Goal: Task Accomplishment & Management: Use online tool/utility

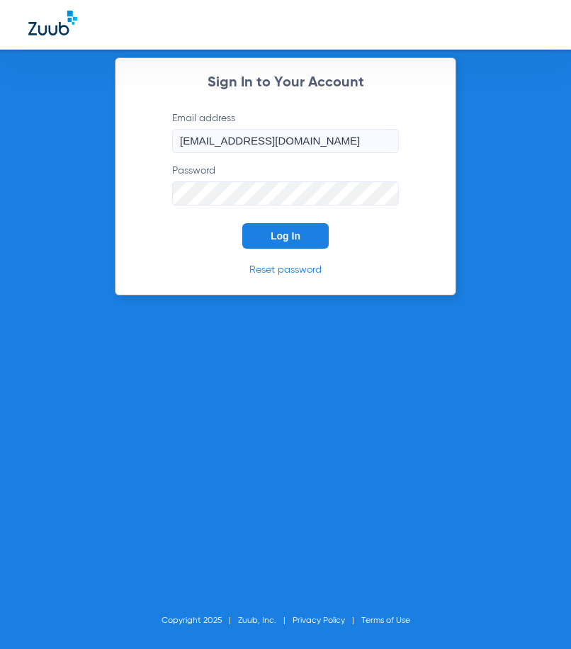
click at [300, 233] on span "Log In" at bounding box center [286, 235] width 30 height 11
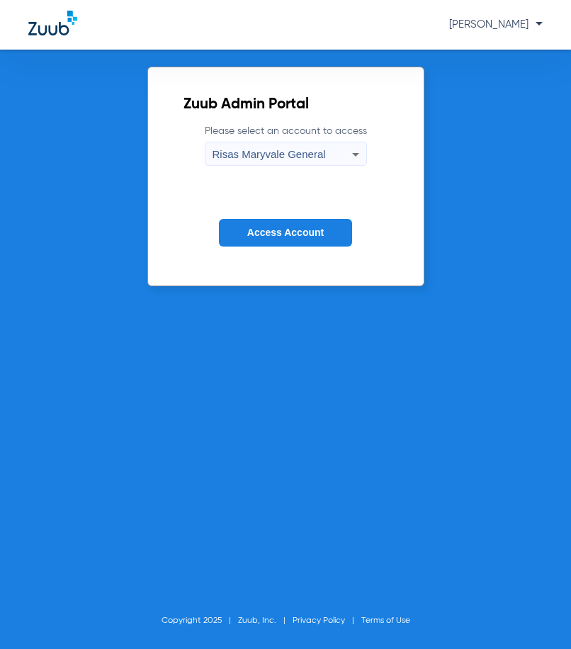
click at [323, 230] on span "Access Account" at bounding box center [285, 232] width 77 height 11
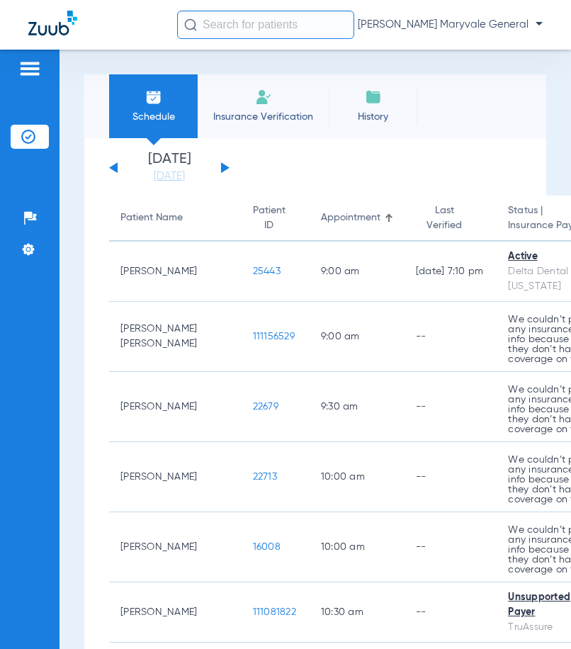
click at [243, 23] on input "text" at bounding box center [265, 25] width 177 height 28
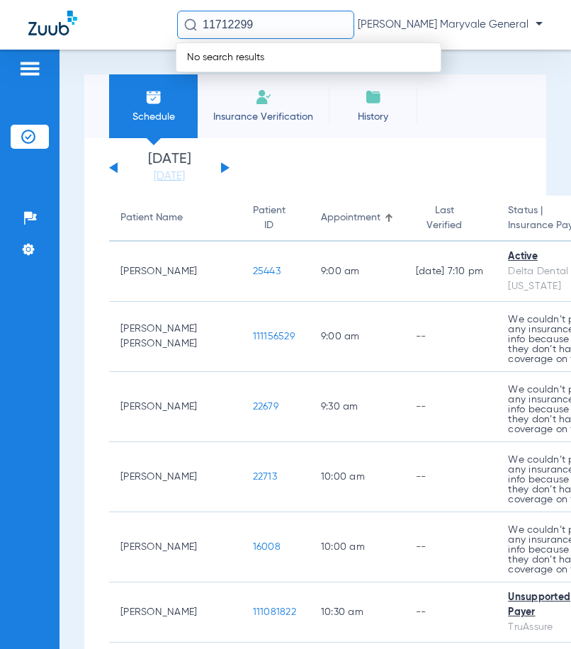
type input "117122998"
drag, startPoint x: 267, startPoint y: 30, endPoint x: 138, endPoint y: 36, distance: 129.9
click at [138, 36] on div "117122998 No search results Carmen Patino - Risas Maryvale General" at bounding box center [285, 25] width 571 height 50
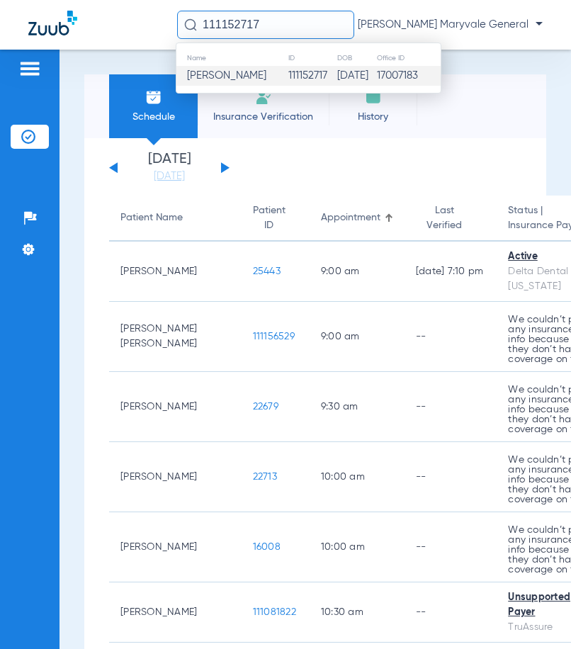
type input "111152717"
click at [296, 68] on td "111152717" at bounding box center [313, 76] width 50 height 20
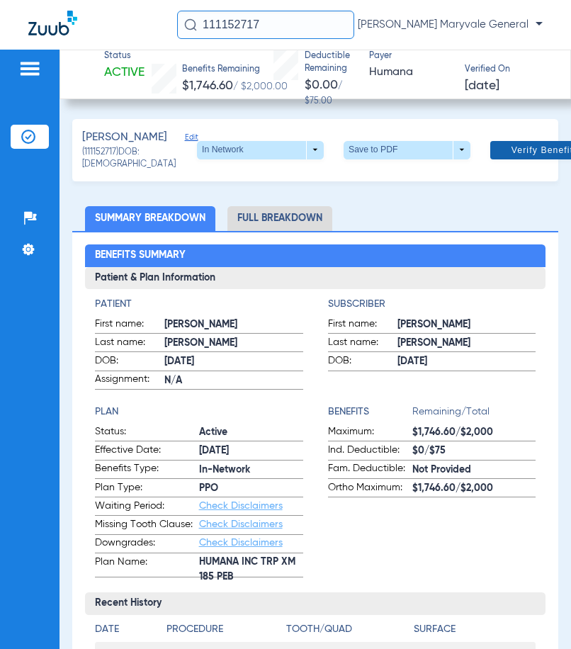
click at [512, 156] on span "Verify Benefits" at bounding box center [545, 150] width 67 height 11
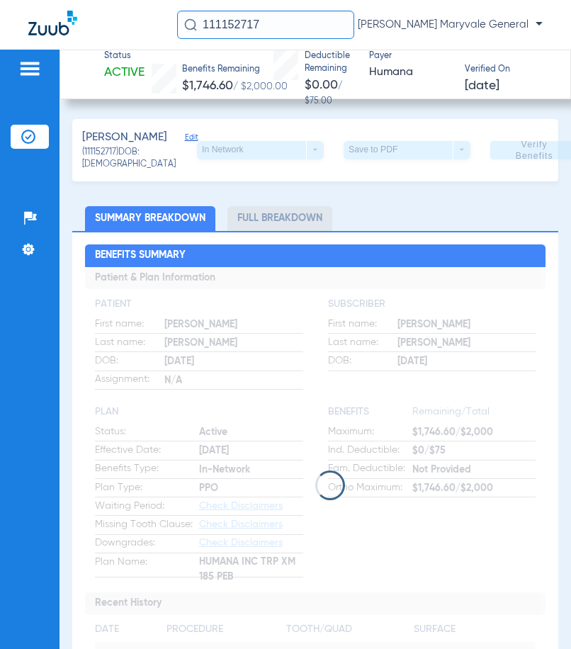
click at [278, 26] on input "111152717" at bounding box center [265, 25] width 177 height 28
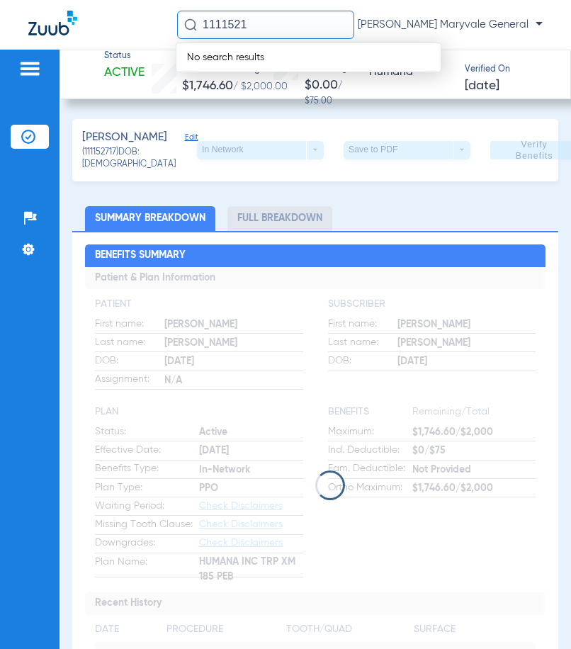
type input "11115217"
click at [222, 26] on input "11115217" at bounding box center [265, 25] width 177 height 28
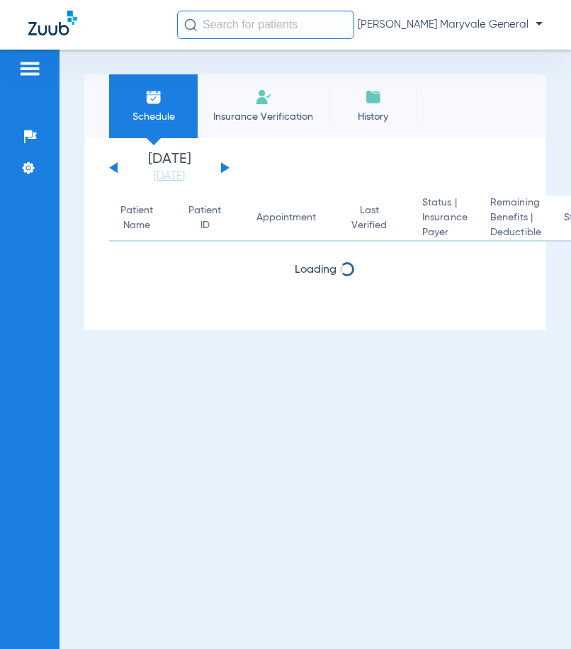
click at [221, 23] on input "text" at bounding box center [265, 25] width 177 height 28
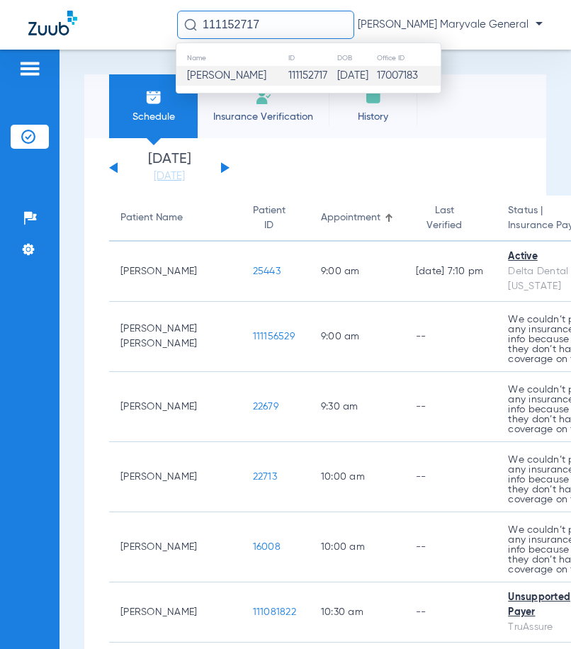
type input "111152717"
click at [244, 75] on span "[PERSON_NAME]" at bounding box center [226, 75] width 79 height 11
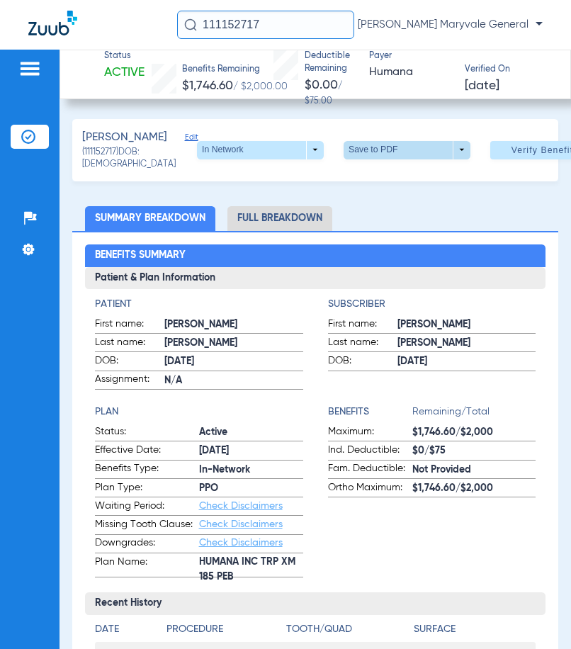
click at [391, 157] on span at bounding box center [408, 150] width 34 height 34
click at [377, 194] on button "insert_drive_file Save to PDF" at bounding box center [349, 186] width 107 height 28
drag, startPoint x: 288, startPoint y: 25, endPoint x: 133, endPoint y: 26, distance: 155.3
click at [147, 22] on div "111152717 [PERSON_NAME] Maryvale General" at bounding box center [285, 25] width 571 height 50
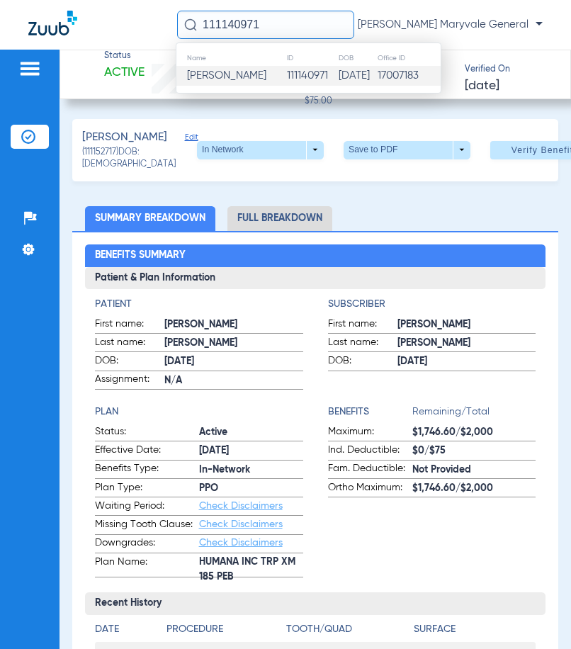
type input "111140971"
click at [240, 70] on span "[PERSON_NAME]" at bounding box center [226, 75] width 79 height 11
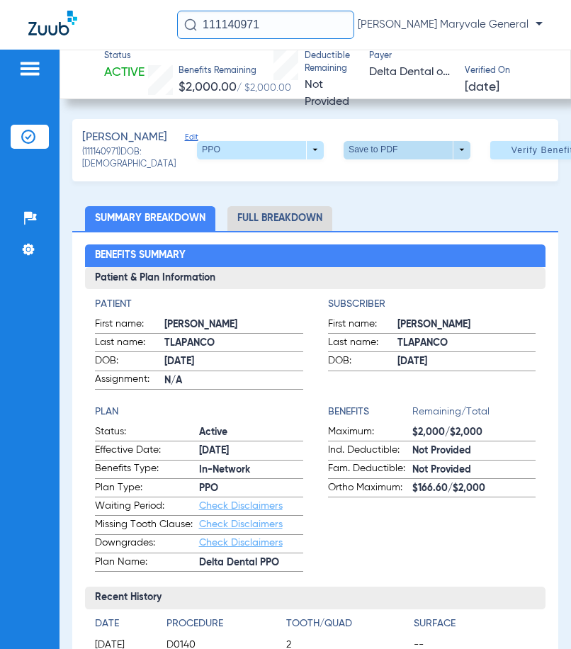
click at [391, 157] on span at bounding box center [408, 150] width 34 height 34
click at [385, 188] on span "Save to PDF" at bounding box center [387, 187] width 56 height 10
drag, startPoint x: 274, startPoint y: 14, endPoint x: 138, endPoint y: 25, distance: 136.5
click at [169, 25] on div "111140971 [PERSON_NAME] Maryvale General" at bounding box center [285, 25] width 571 height 50
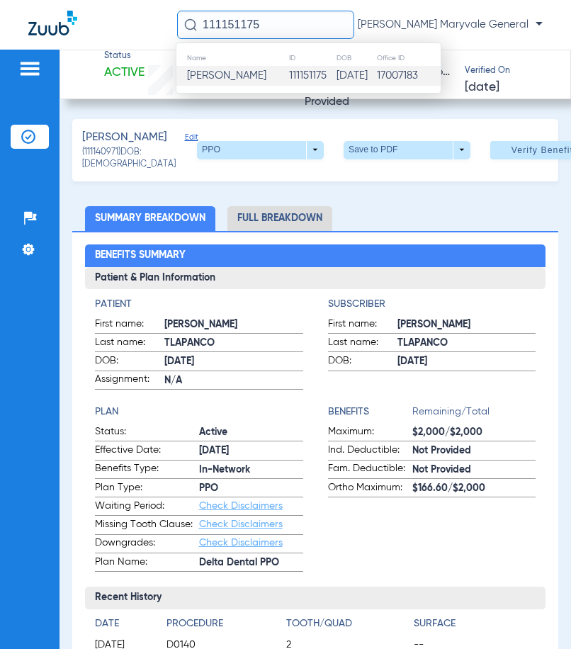
type input "111151175"
click at [289, 70] on td "111151175" at bounding box center [313, 76] width 48 height 20
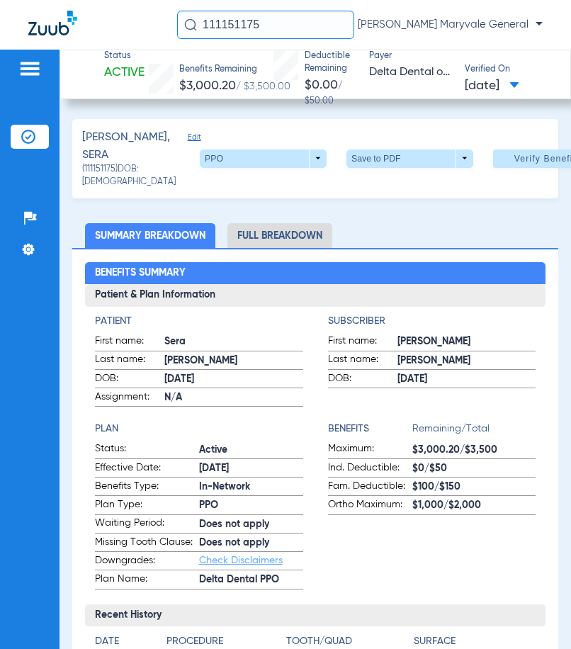
click at [312, 234] on li "Full Breakdown" at bounding box center [280, 235] width 105 height 25
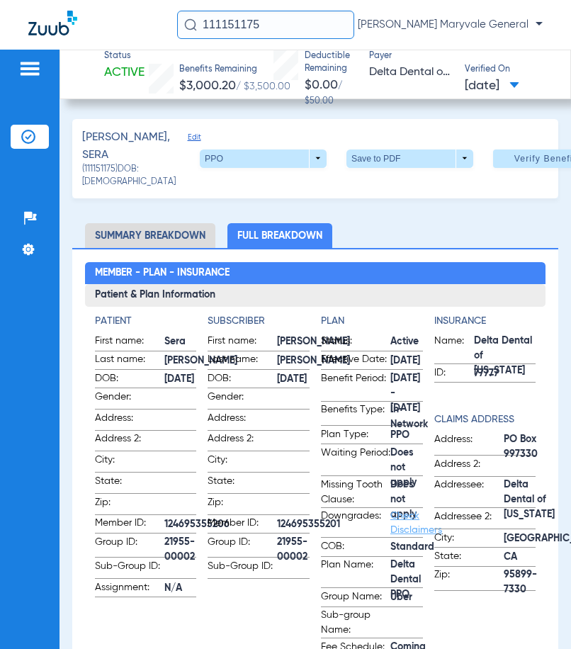
click at [394, 157] on span at bounding box center [411, 159] width 34 height 34
click at [380, 179] on button "insert_drive_file Save to PDF" at bounding box center [368, 186] width 107 height 28
drag, startPoint x: 276, startPoint y: 28, endPoint x: 114, endPoint y: 28, distance: 161.7
click at [119, 27] on div "111151175 [PERSON_NAME] Maryvale General" at bounding box center [285, 25] width 571 height 50
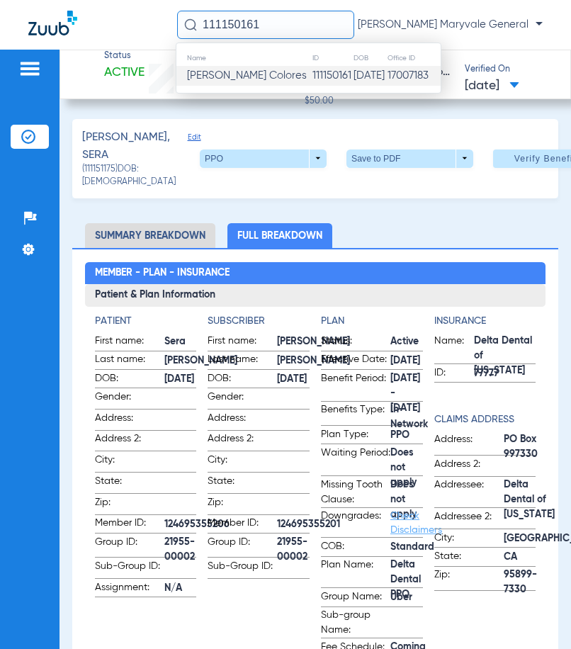
type input "111150161"
click at [247, 80] on span "[PERSON_NAME] Colores" at bounding box center [247, 75] width 120 height 11
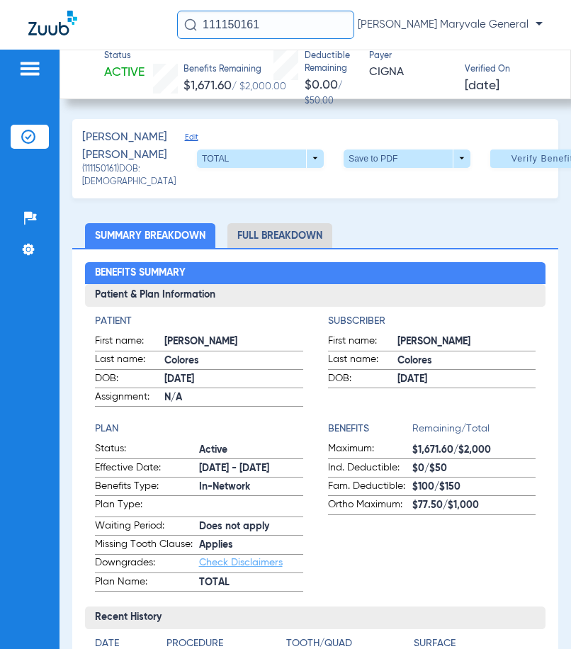
click at [286, 248] on li "Full Breakdown" at bounding box center [280, 235] width 105 height 25
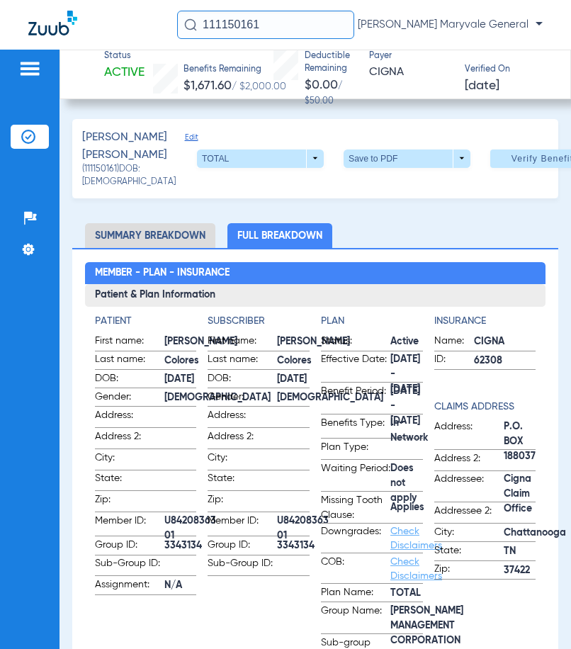
click at [344, 165] on span at bounding box center [407, 159] width 127 height 18
click at [355, 191] on span "Save to PDF" at bounding box center [380, 195] width 56 height 10
drag, startPoint x: 294, startPoint y: 20, endPoint x: 150, endPoint y: 28, distance: 144.9
click at [152, 28] on div "111150161 [PERSON_NAME] Maryvale General" at bounding box center [285, 25] width 571 height 50
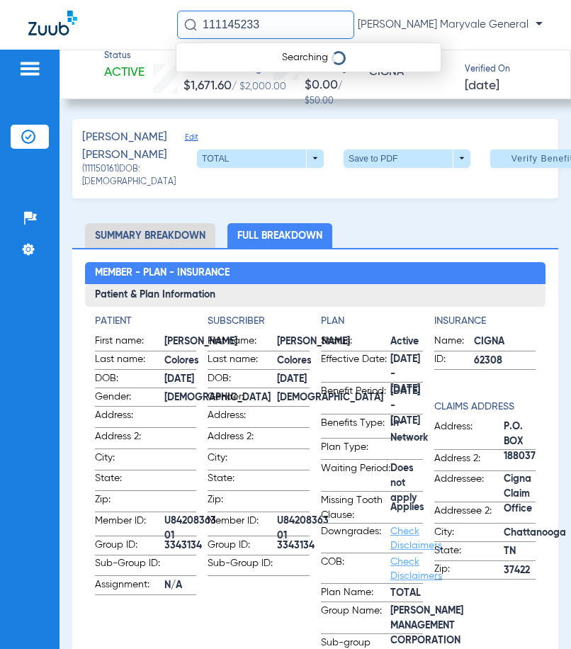
type input "111145233"
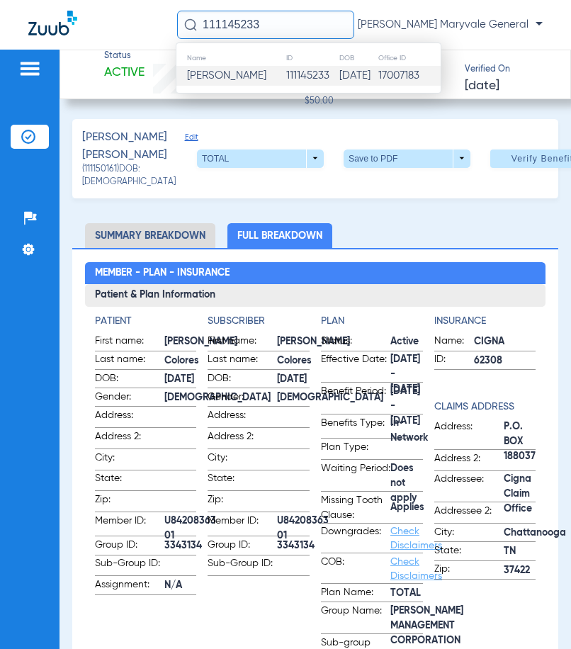
click at [291, 71] on td "111145233" at bounding box center [313, 76] width 54 height 20
